Goal: Check status: Check status

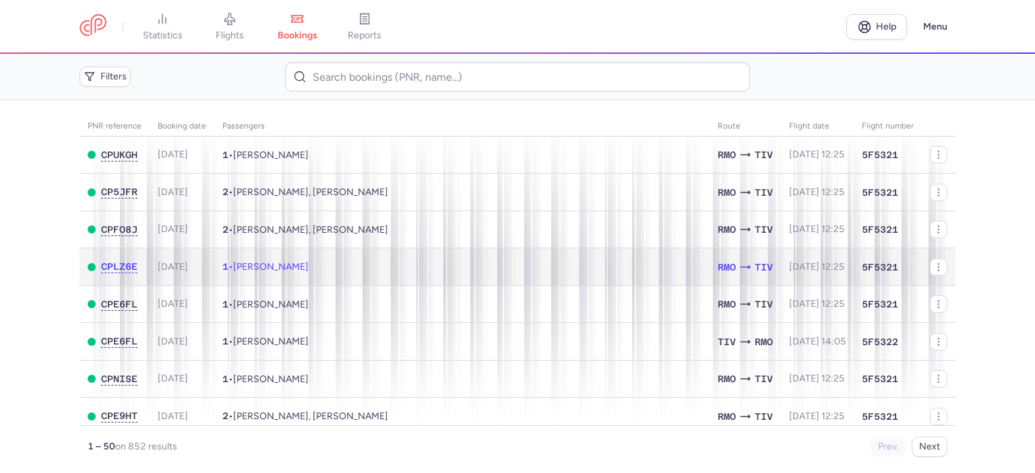
click at [452, 269] on td "1 • Siuzanna PANA" at bounding box center [461, 268] width 495 height 38
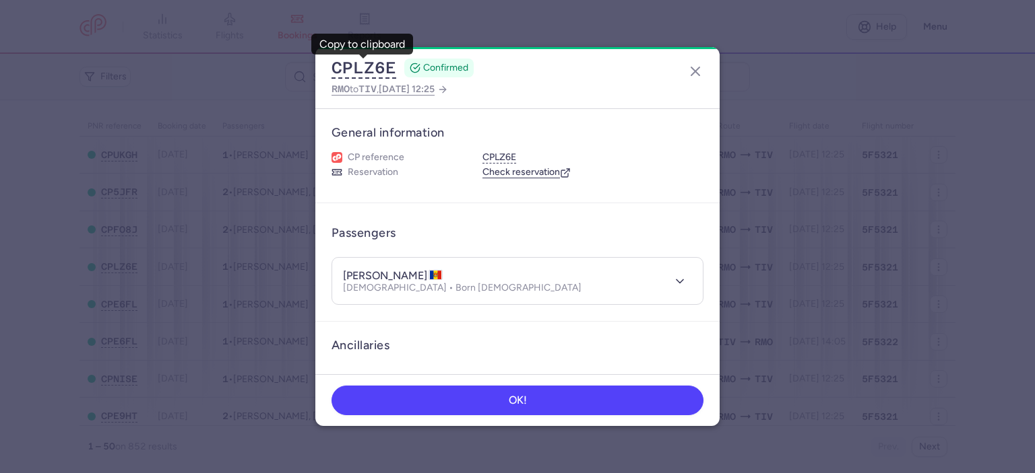
drag, startPoint x: 345, startPoint y: 277, endPoint x: 417, endPoint y: 271, distance: 72.3
click at [415, 274] on h4 "[PERSON_NAME]" at bounding box center [393, 275] width 100 height 13
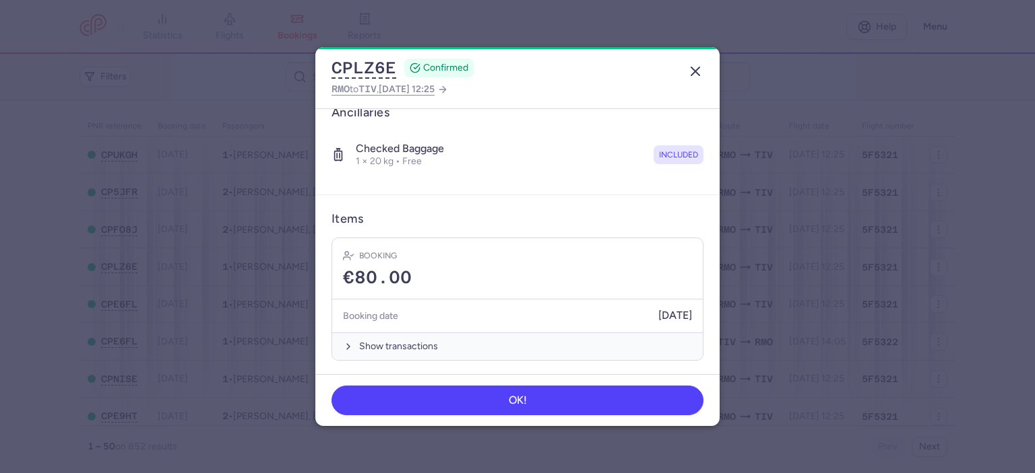
click at [694, 69] on icon "button" at bounding box center [695, 71] width 16 height 16
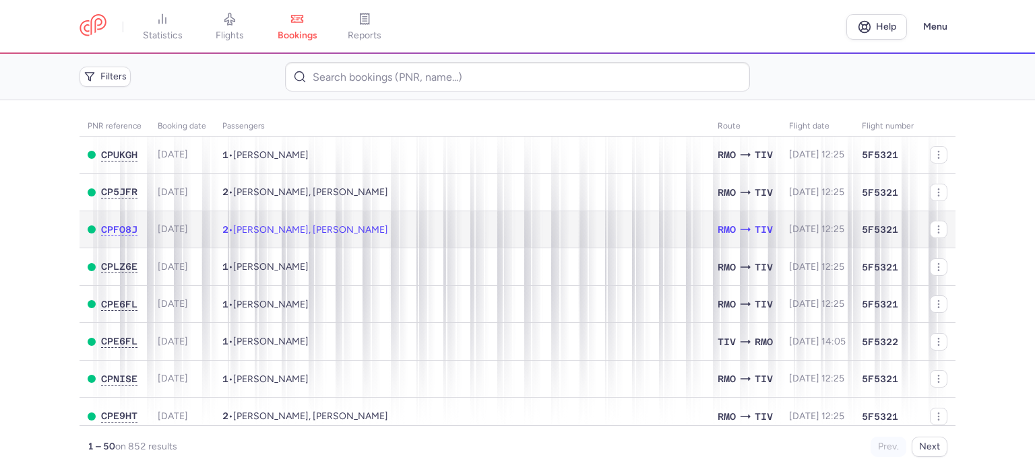
click at [492, 226] on td "2 • [PERSON_NAME], [PERSON_NAME]" at bounding box center [461, 230] width 495 height 38
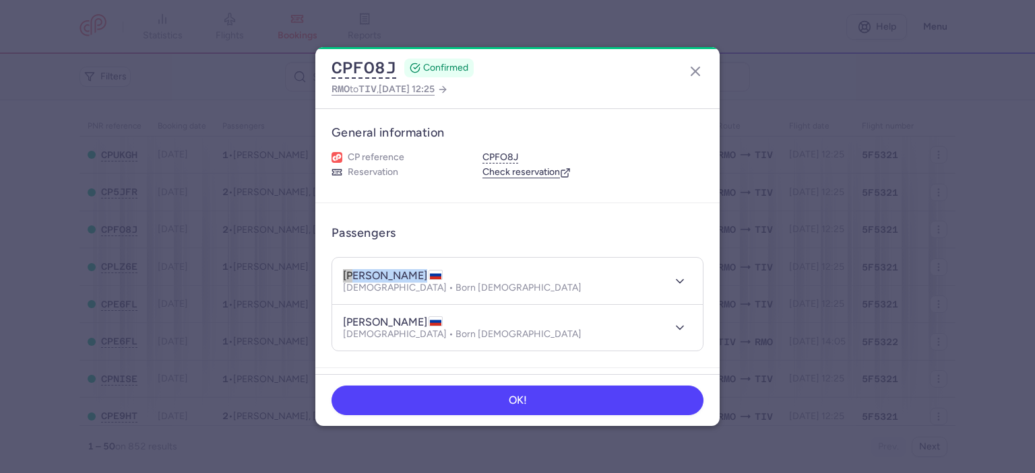
drag, startPoint x: 339, startPoint y: 269, endPoint x: 436, endPoint y: 273, distance: 97.1
click at [436, 273] on header "[PERSON_NAME] [DEMOGRAPHIC_DATA] • Born [DEMOGRAPHIC_DATA]" at bounding box center [517, 281] width 370 height 46
drag, startPoint x: 348, startPoint y: 319, endPoint x: 463, endPoint y: 320, distance: 115.8
click at [442, 320] on h4 "[PERSON_NAME]" at bounding box center [393, 322] width 100 height 13
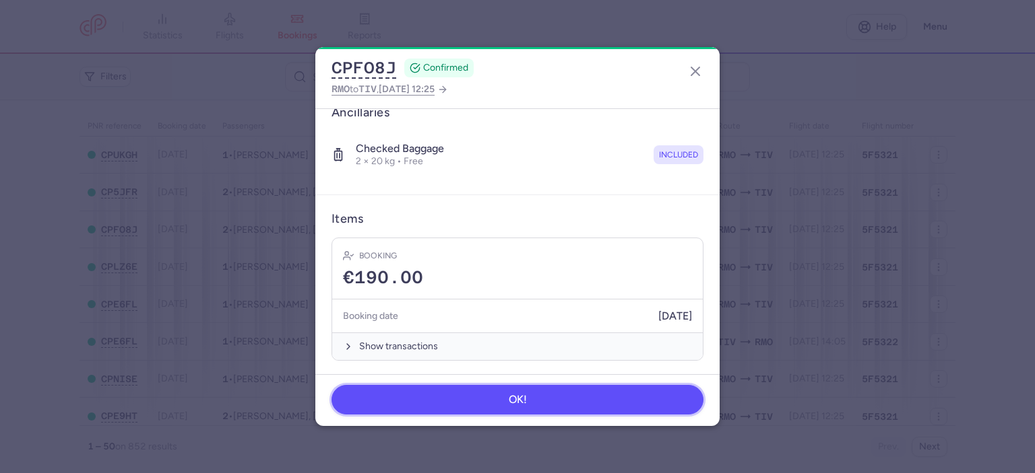
click at [553, 395] on button "OK!" at bounding box center [517, 400] width 372 height 30
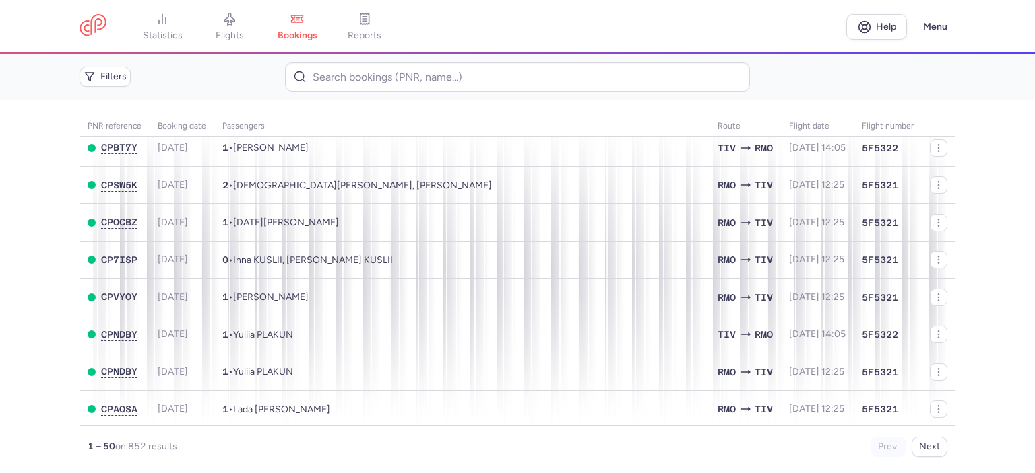
scroll to position [741, 0]
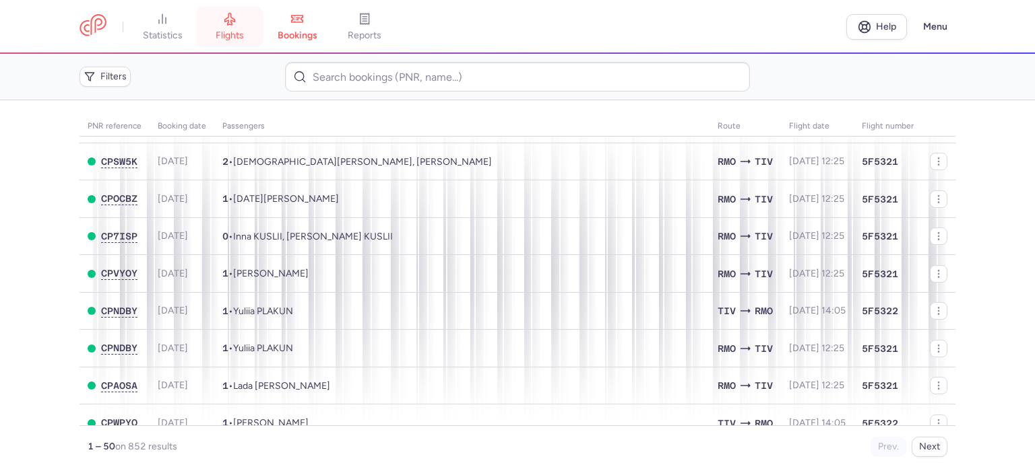
click at [247, 30] on link "flights" at bounding box center [229, 27] width 67 height 30
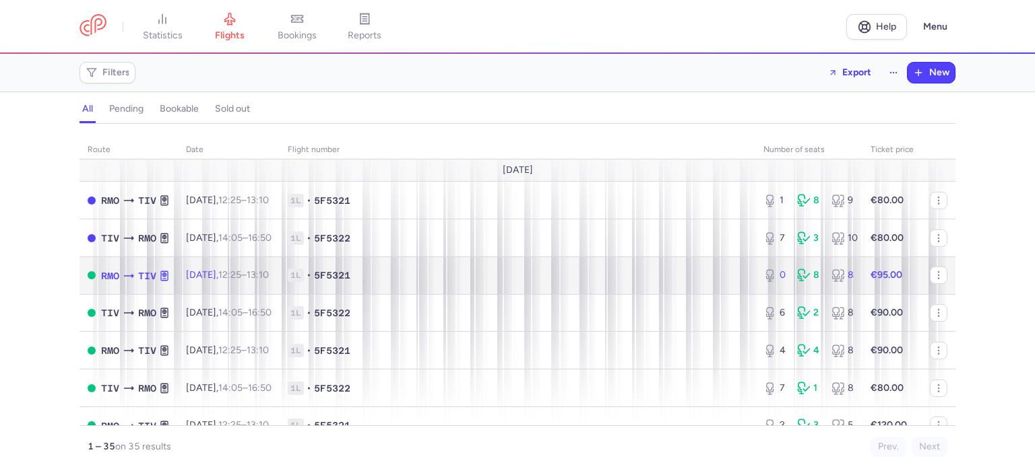
click at [265, 278] on span "12:25 – 13:10 +0" at bounding box center [243, 274] width 51 height 11
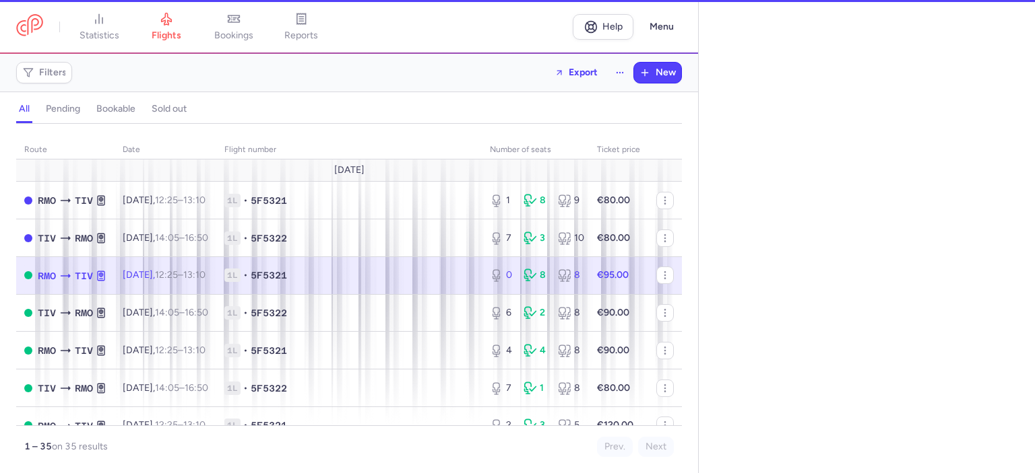
select select "hours"
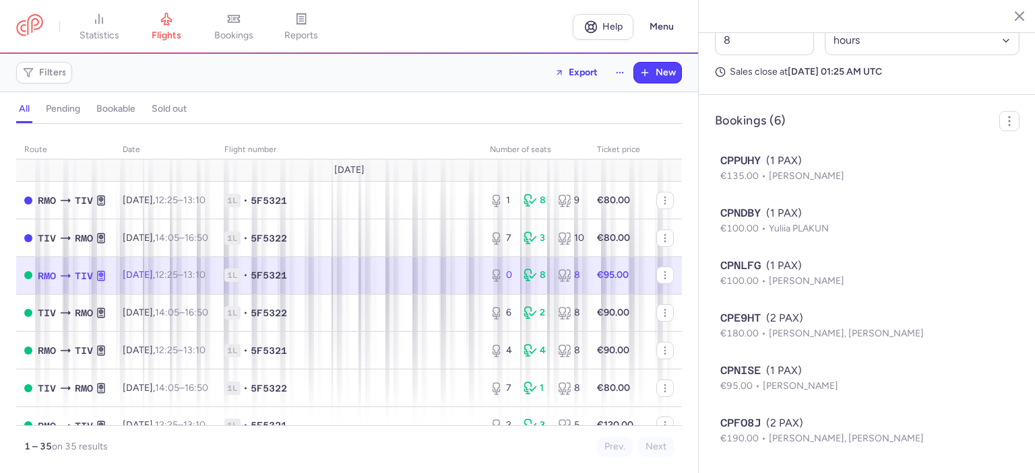
scroll to position [752, 0]
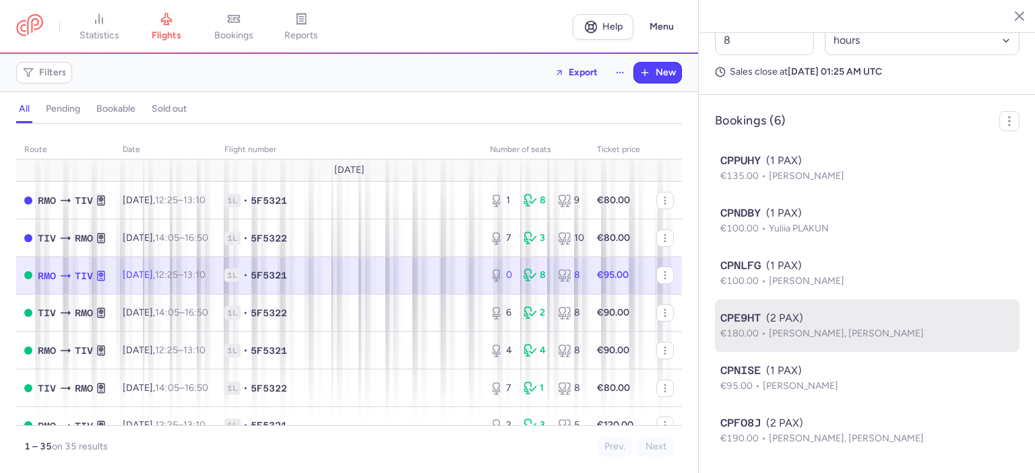
click at [793, 325] on div "CPE9HT (2 PAX)" at bounding box center [867, 318] width 294 height 16
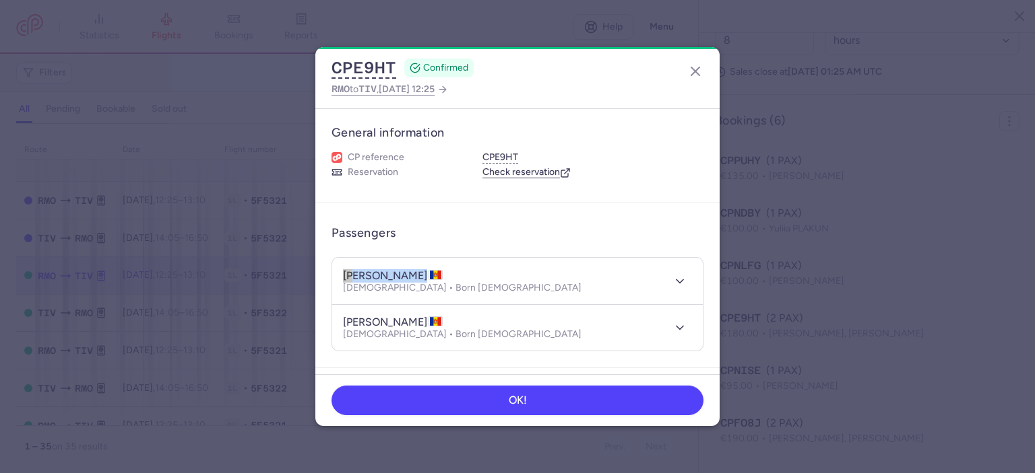
drag, startPoint x: 348, startPoint y: 271, endPoint x: 430, endPoint y: 279, distance: 83.2
click at [430, 279] on header "[PERSON_NAME] [DEMOGRAPHIC_DATA] • Born [DEMOGRAPHIC_DATA]" at bounding box center [517, 281] width 370 height 46
copy h4 "[PERSON_NAME]"
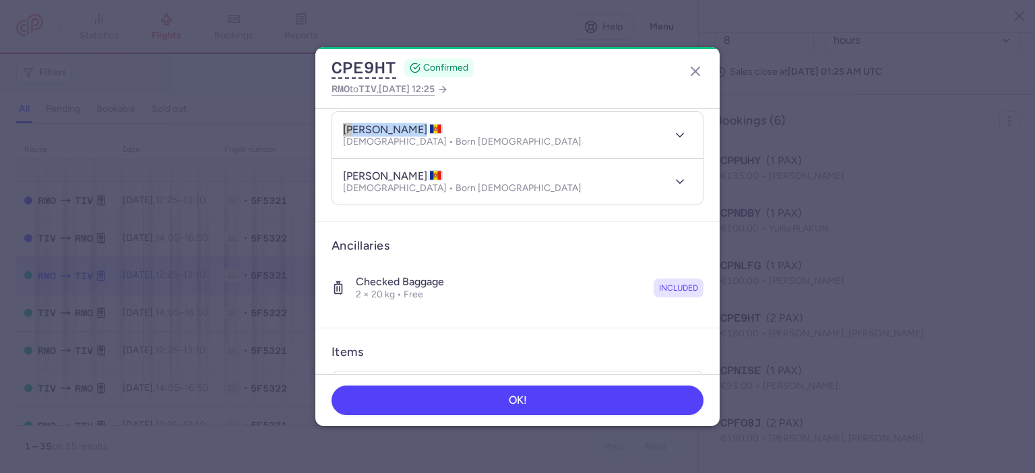
scroll to position [67, 0]
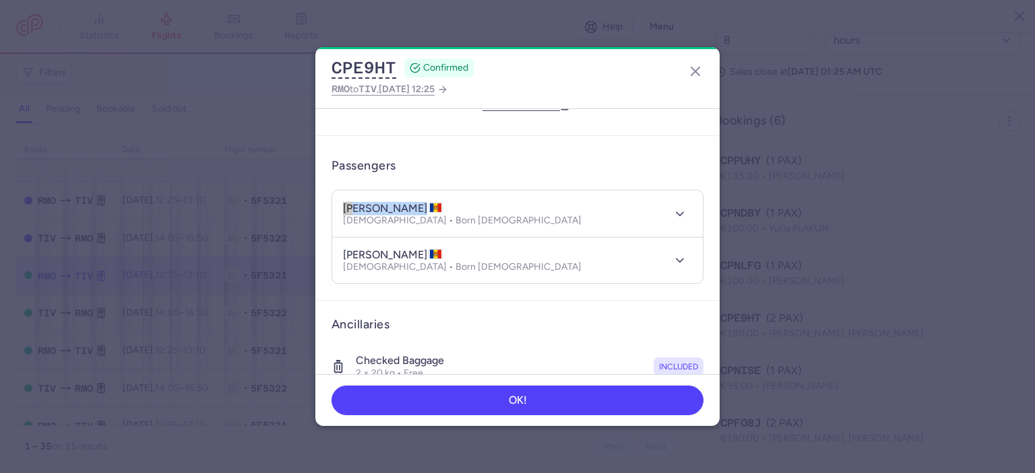
drag, startPoint x: 418, startPoint y: 253, endPoint x: 342, endPoint y: 255, distance: 75.5
click at [343, 255] on h4 "[PERSON_NAME]" at bounding box center [393, 255] width 100 height 13
copy h4 "[PERSON_NAME]"
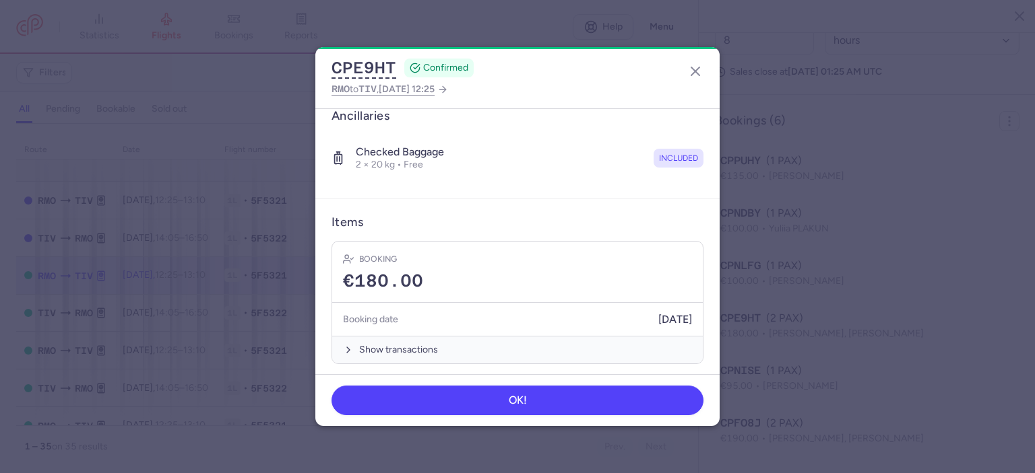
scroll to position [280, 0]
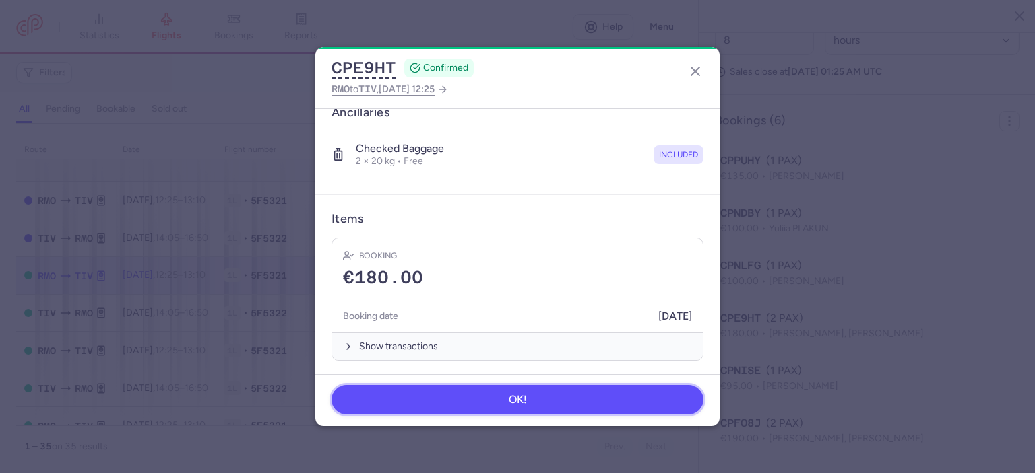
click at [519, 407] on button "OK!" at bounding box center [517, 400] width 372 height 30
